Goal: Transaction & Acquisition: Subscribe to service/newsletter

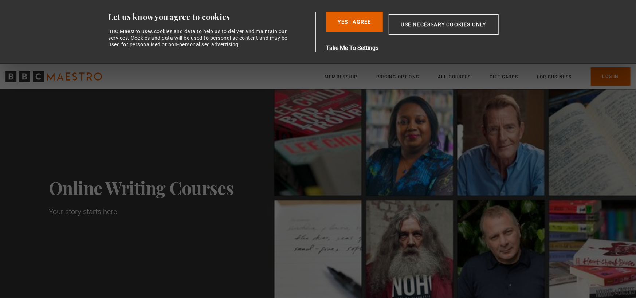
click at [447, 20] on button "Use necessary cookies only" at bounding box center [443, 24] width 110 height 21
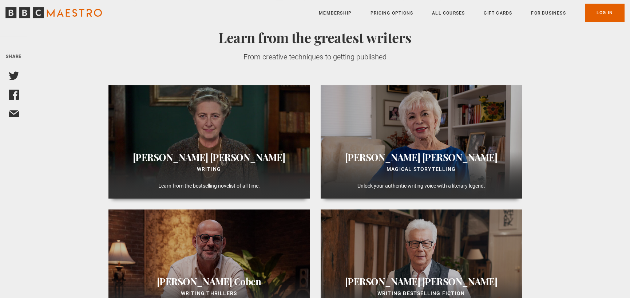
scroll to position [291, 0]
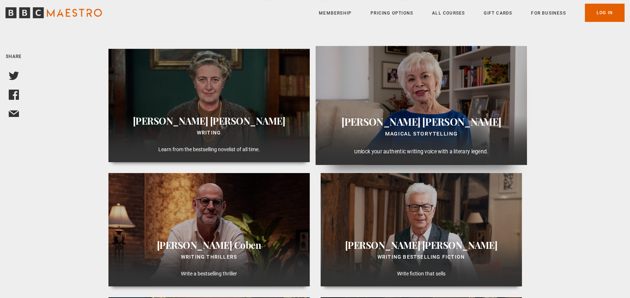
click at [422, 142] on div "Isabel Allende Magical Storytelling Unlock your authentic writing voice with a …" at bounding box center [422, 140] width 212 height 50
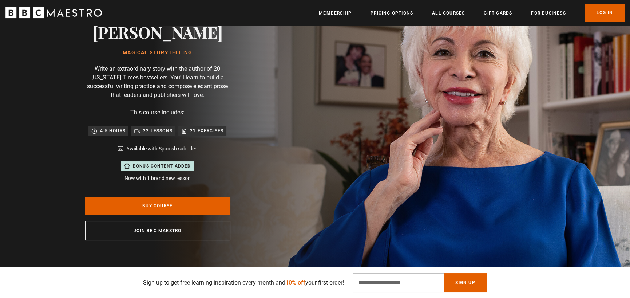
scroll to position [109, 0]
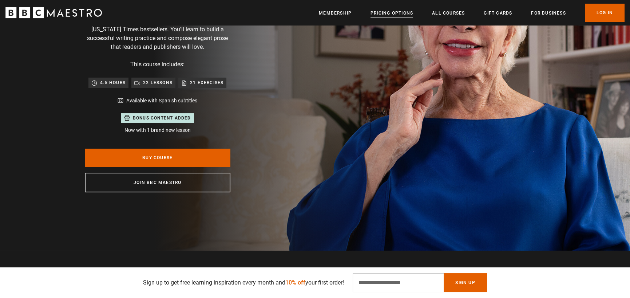
click at [380, 11] on link "Pricing Options" at bounding box center [392, 12] width 43 height 7
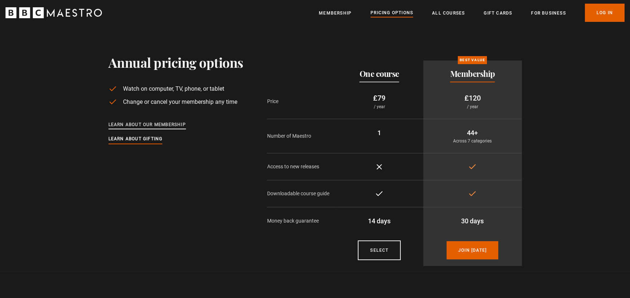
click at [178, 126] on link "Learn about our membership" at bounding box center [147, 125] width 78 height 8
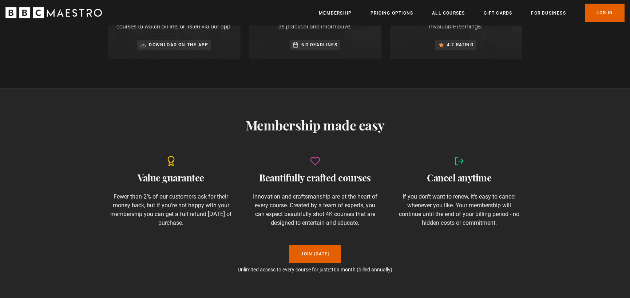
scroll to position [437, 0]
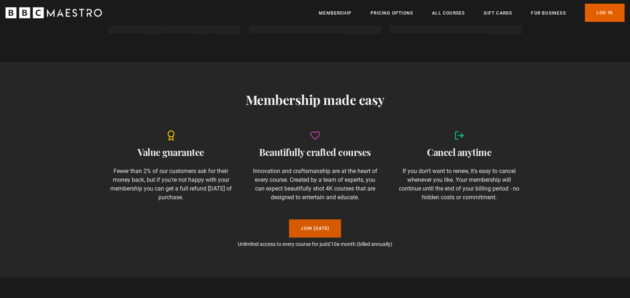
click at [313, 227] on link "Join Today" at bounding box center [315, 228] width 52 height 18
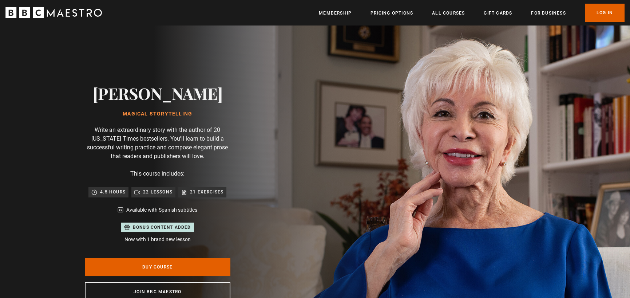
scroll to position [0, 1621]
